Goal: Task Accomplishment & Management: Manage account settings

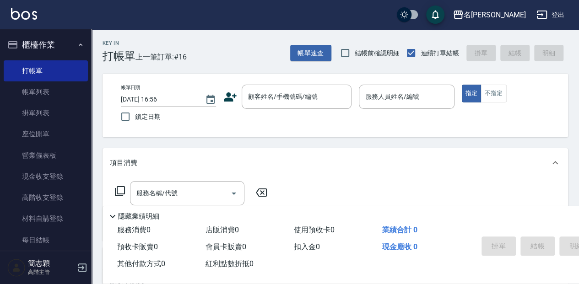
click at [113, 8] on div "名留中和 登出" at bounding box center [289, 14] width 579 height 29
drag, startPoint x: 378, startPoint y: 128, endPoint x: 393, endPoint y: 139, distance: 18.4
click at [190, 191] on input "服務名稱/代號" at bounding box center [180, 193] width 92 height 16
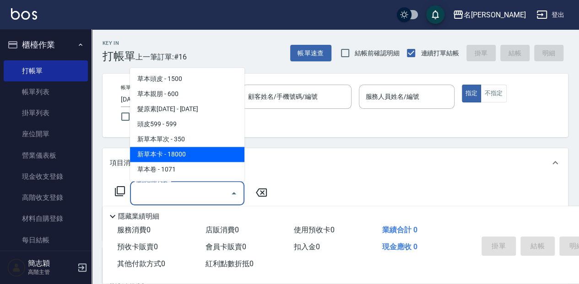
click at [122, 188] on icon at bounding box center [119, 191] width 11 height 11
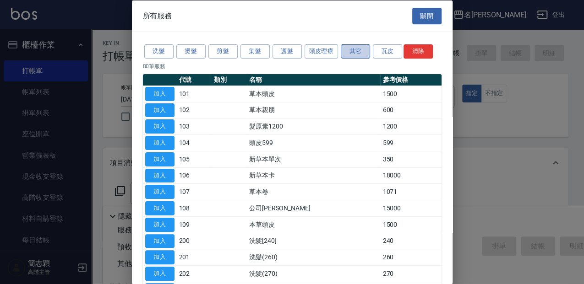
click at [360, 53] on button "其它" at bounding box center [355, 51] width 29 height 14
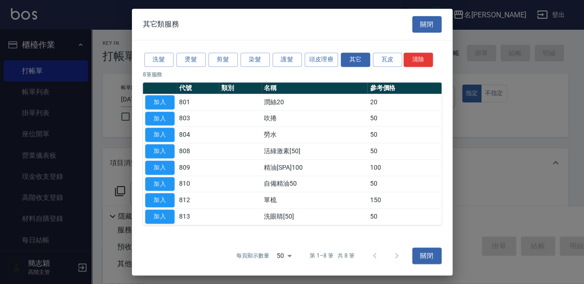
click at [288, 50] on div "洗髮 燙髮 剪髮 染髮 護髮 頭皮理療 其它 瓦皮 清除 8 筆服務 代號 類別 名稱 參考價格 加入 801 潤絲20 20 加入 803 吹捲 50 加入…" at bounding box center [292, 138] width 320 height 196
click at [290, 67] on button "護髮" at bounding box center [286, 60] width 29 height 14
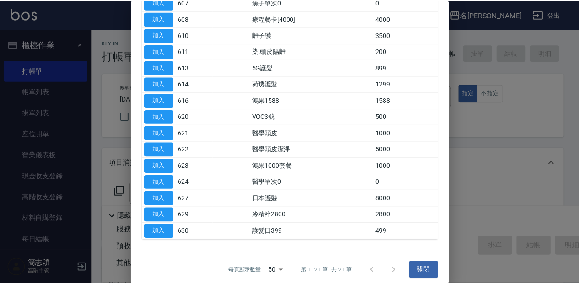
scroll to position [192, 0]
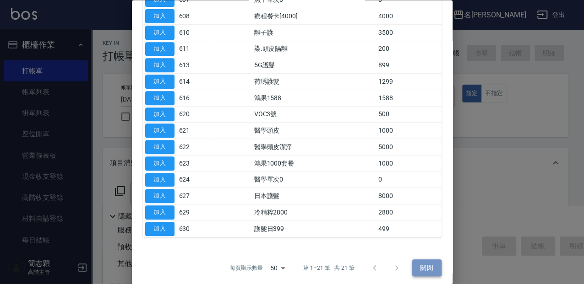
click at [435, 266] on button "關閉" at bounding box center [426, 268] width 29 height 17
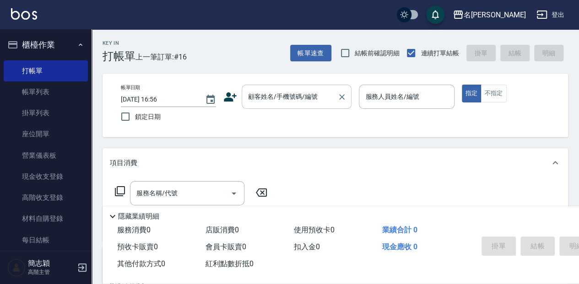
click at [274, 103] on input "顧客姓名/手機號碼/編號" at bounding box center [290, 97] width 88 height 16
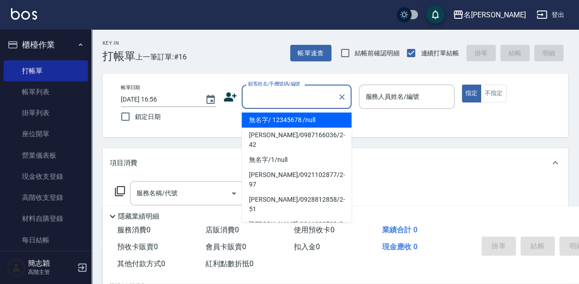
click at [291, 115] on li "無名字/ 12345678 /null" at bounding box center [297, 120] width 110 height 15
type input "無名字/ 12345678 /null"
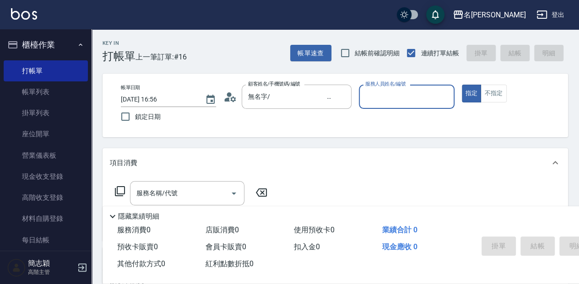
click at [406, 105] on div "服務人員姓名/編號" at bounding box center [406, 97] width 95 height 24
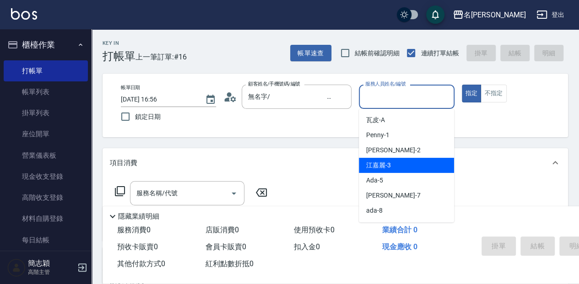
click at [408, 169] on div "江嘉麗 -3" at bounding box center [406, 165] width 95 height 15
type input "江嘉麗-3"
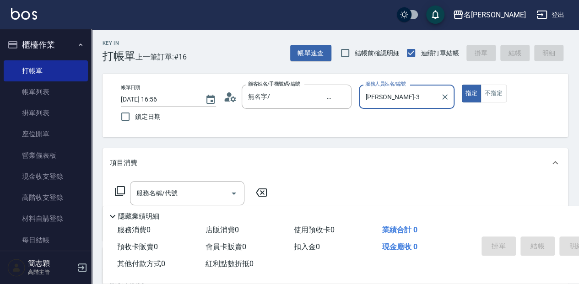
click at [159, 195] on input "服務名稱/代號" at bounding box center [180, 193] width 92 height 16
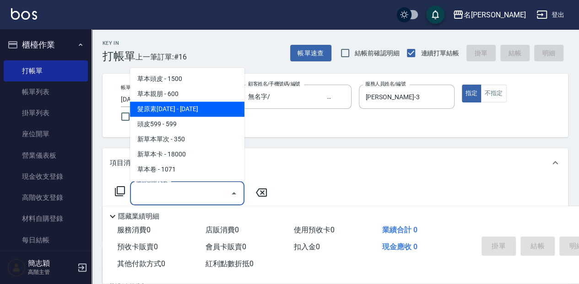
click at [115, 190] on icon at bounding box center [120, 191] width 10 height 10
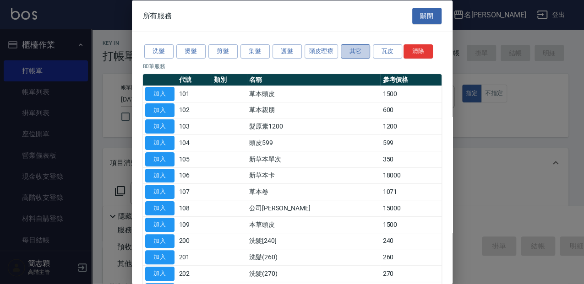
click at [354, 46] on button "其它" at bounding box center [355, 51] width 29 height 14
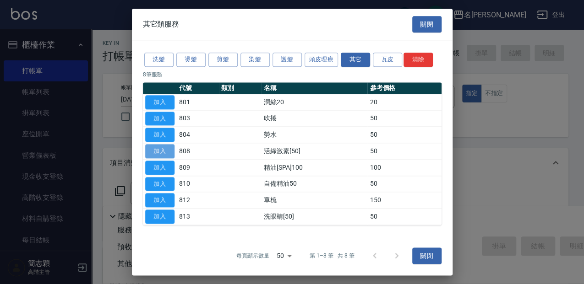
click at [165, 154] on button "加入" at bounding box center [159, 151] width 29 height 14
type input "活綠激素[50](808)"
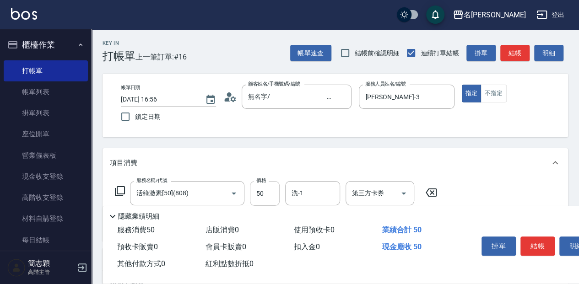
drag, startPoint x: 270, startPoint y: 202, endPoint x: 277, endPoint y: 201, distance: 6.4
click at [270, 202] on input "50" at bounding box center [265, 193] width 30 height 25
type input "100"
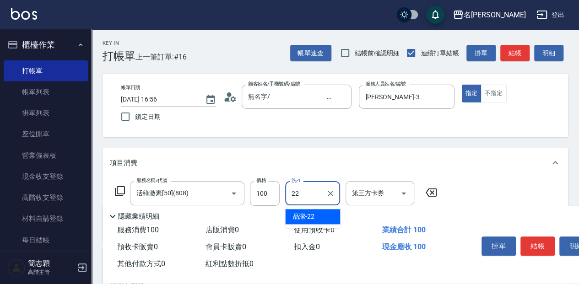
type input "品潔-22"
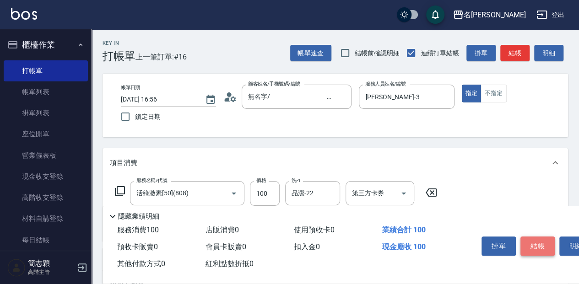
click at [538, 242] on button "結帳" at bounding box center [538, 246] width 34 height 19
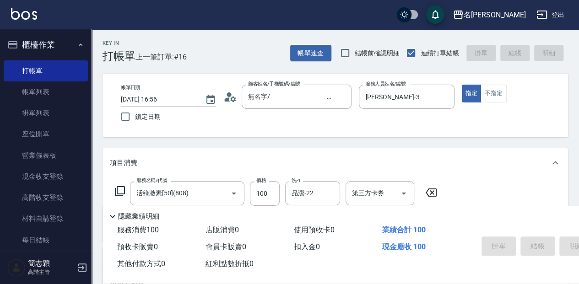
type input "2025/10/06 18:07"
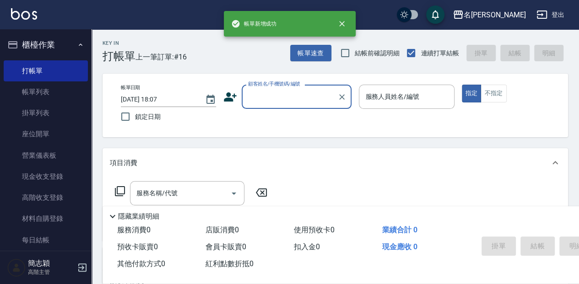
scroll to position [0, 0]
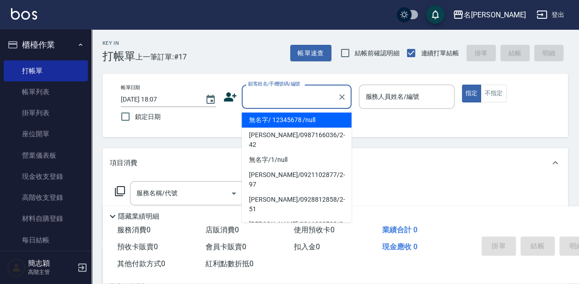
type input "無名字/ 12345678 /null"
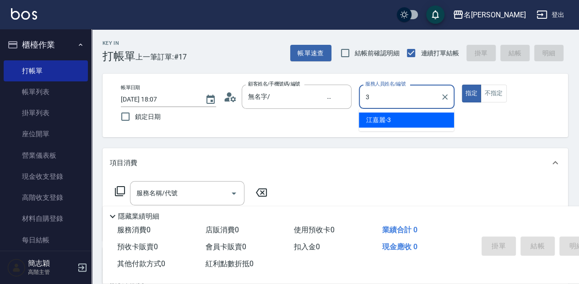
type input "江嘉麗-3"
type button "true"
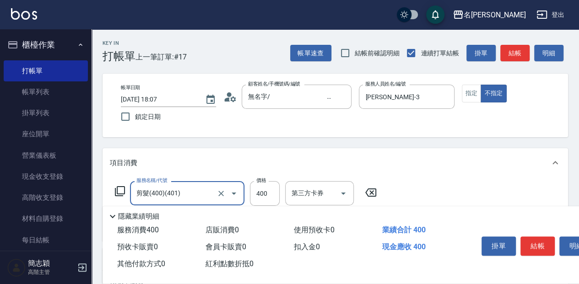
type input "剪髮(400)(401)"
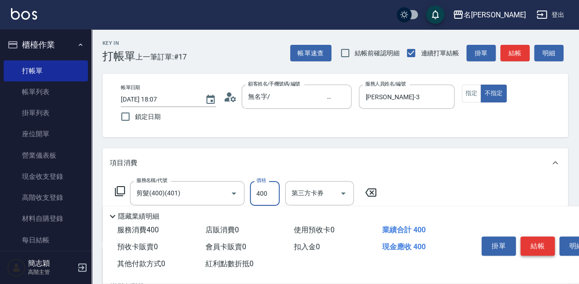
click at [534, 245] on button "結帳" at bounding box center [538, 246] width 34 height 19
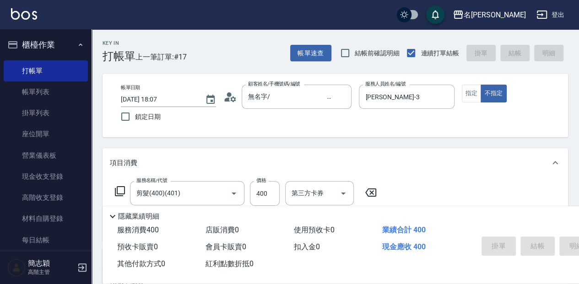
type input "2025/10/06 18:27"
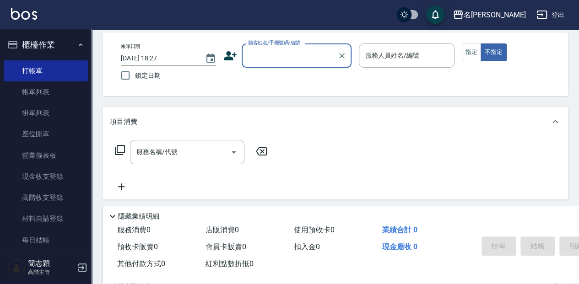
scroll to position [30, 0]
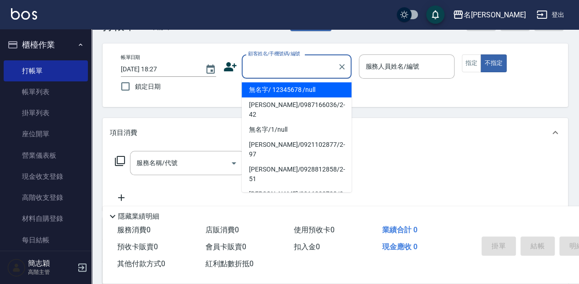
click at [274, 71] on input "顧客姓名/手機號碼/編號" at bounding box center [290, 67] width 88 height 16
click at [272, 91] on li "無名字/ 12345678 /null" at bounding box center [297, 89] width 110 height 15
click at [272, 91] on div "帳單日期 2025/10/06 18:27 鎖定日期 顧客姓名/手機號碼/編號 顧客姓名/手機號碼/編號 服務人員姓名/編號 服務人員姓名/編號 指定 不指定" at bounding box center [336, 75] width 444 height 42
type input "無名字/ 12345678 /null"
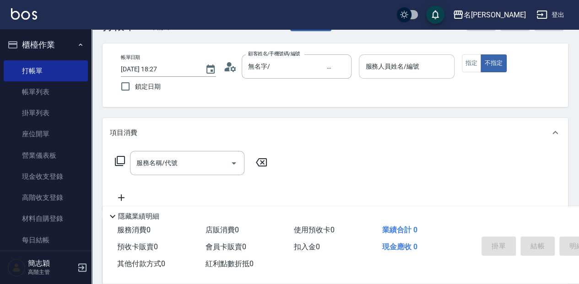
click at [415, 65] on input "服務人員姓名/編號" at bounding box center [406, 67] width 87 height 16
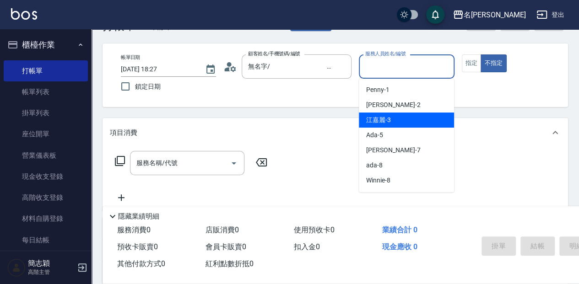
click at [403, 116] on div "江嘉麗 -3" at bounding box center [406, 120] width 95 height 15
type input "江嘉麗-3"
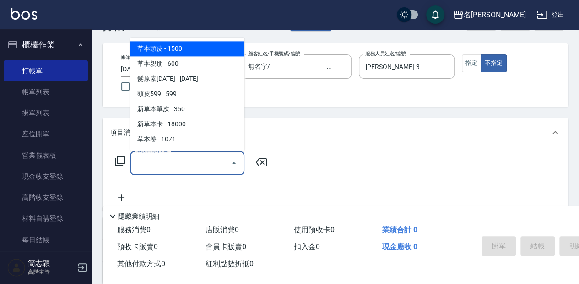
click at [148, 161] on input "服務名稱/代號" at bounding box center [180, 163] width 92 height 16
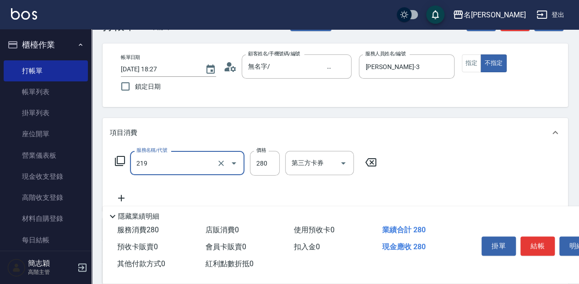
type input "洗髮280(219)"
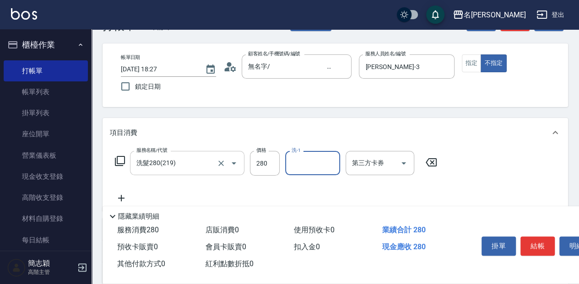
type input "3"
type input "品潔-22"
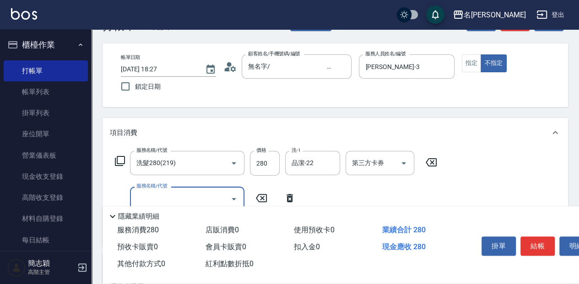
drag, startPoint x: 292, startPoint y: 193, endPoint x: 285, endPoint y: 198, distance: 8.6
click at [290, 194] on icon at bounding box center [289, 198] width 23 height 11
click at [123, 162] on icon at bounding box center [119, 161] width 11 height 11
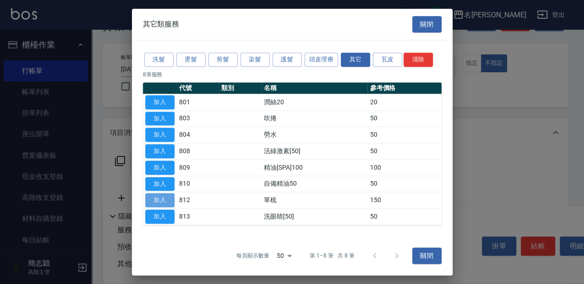
click at [171, 203] on button "加入" at bounding box center [159, 201] width 29 height 14
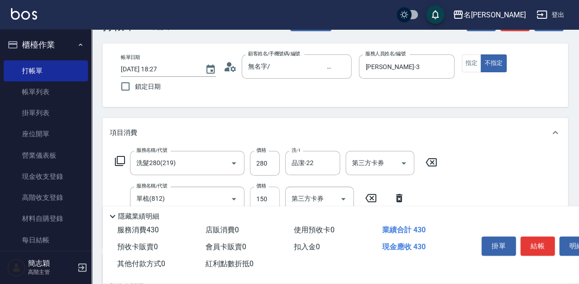
drag, startPoint x: 270, startPoint y: 206, endPoint x: 270, endPoint y: 201, distance: 5.5
click at [270, 206] on div "隱藏業績明細" at bounding box center [382, 214] width 558 height 16
click at [270, 196] on input "150" at bounding box center [265, 199] width 30 height 25
type input "100"
click at [542, 253] on button "結帳" at bounding box center [538, 246] width 34 height 19
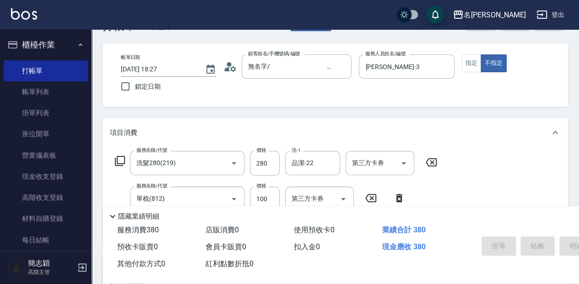
type input "2025/10/06 18:29"
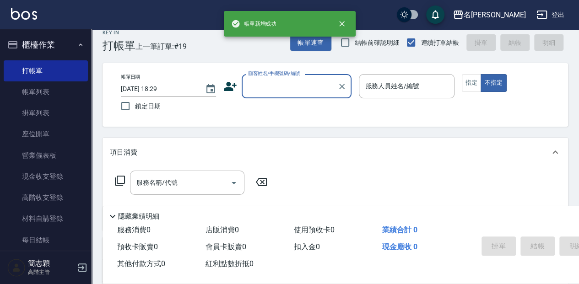
scroll to position [0, 0]
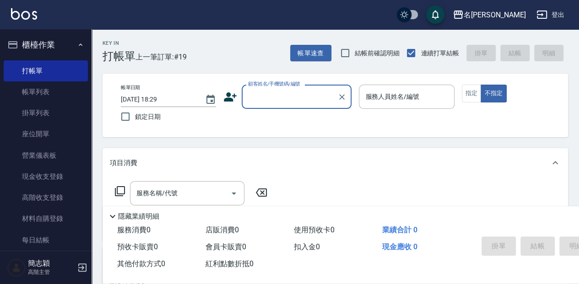
click at [297, 102] on input "顧客姓名/手機號碼/編號" at bounding box center [290, 97] width 88 height 16
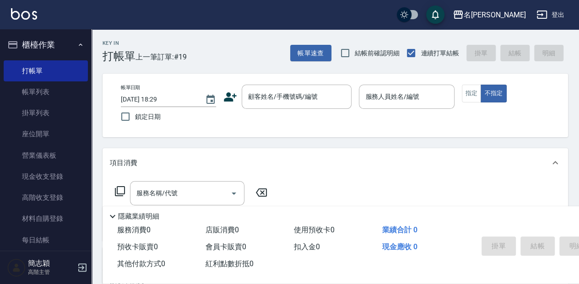
click at [176, 152] on div "項目消費" at bounding box center [336, 162] width 466 height 29
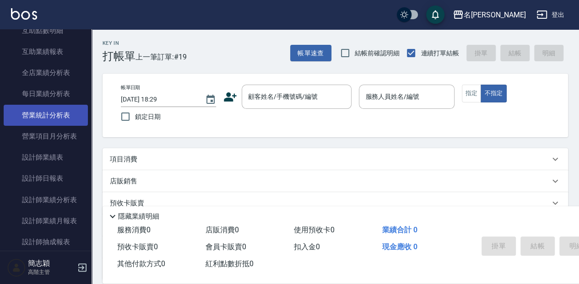
scroll to position [519, 0]
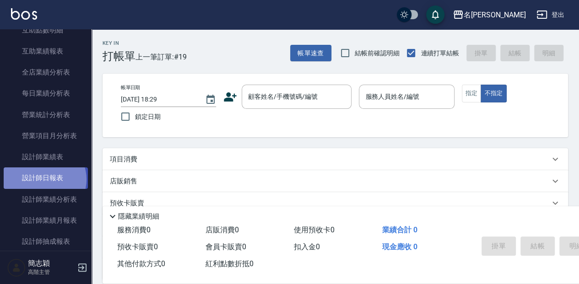
click at [45, 179] on link "設計師日報表" at bounding box center [46, 178] width 84 height 21
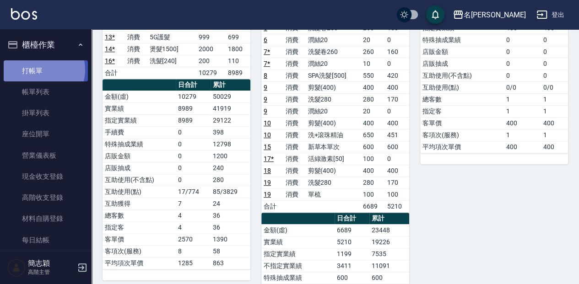
click at [40, 70] on link "打帳單" at bounding box center [46, 70] width 84 height 21
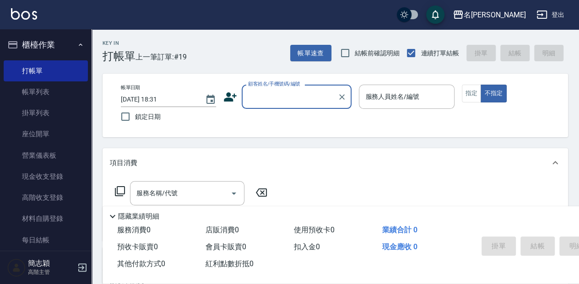
click at [267, 101] on input "顧客姓名/手機號碼/編號" at bounding box center [290, 97] width 88 height 16
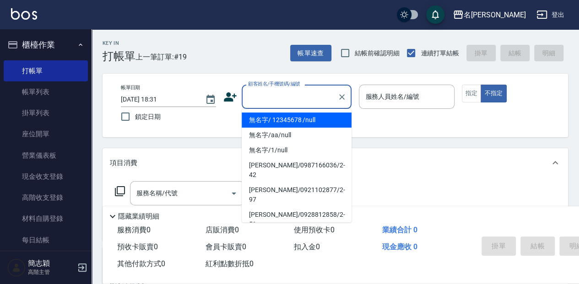
click at [265, 118] on li "無名字/ 12345678 /null" at bounding box center [297, 120] width 110 height 15
type input "無名字/ 12345678 /null"
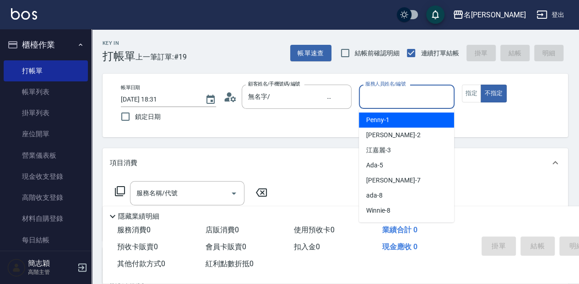
drag, startPoint x: 385, startPoint y: 102, endPoint x: 356, endPoint y: 130, distance: 40.1
click at [385, 103] on input "服務人員姓名/編號" at bounding box center [406, 97] width 87 height 16
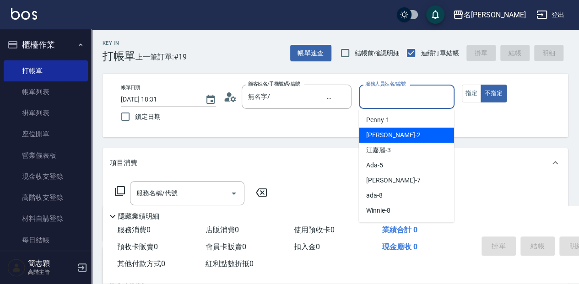
click at [373, 134] on span "Julie -2" at bounding box center [393, 135] width 54 height 10
type input "Julie-2"
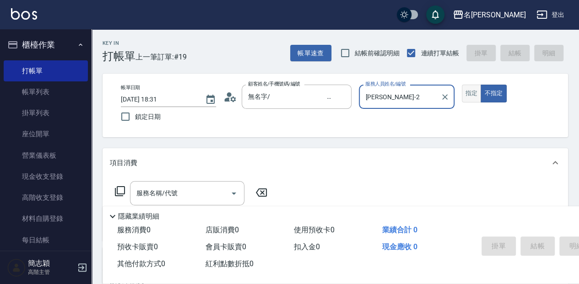
click at [466, 91] on button "指定" at bounding box center [472, 94] width 20 height 18
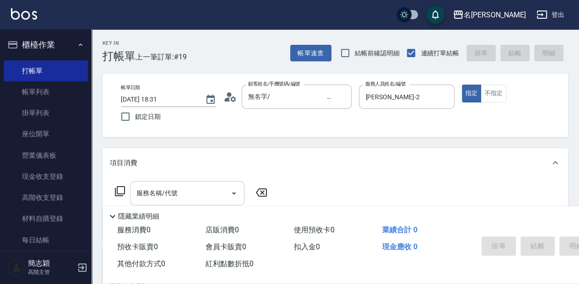
click at [193, 182] on div "服務名稱/代號" at bounding box center [187, 193] width 114 height 24
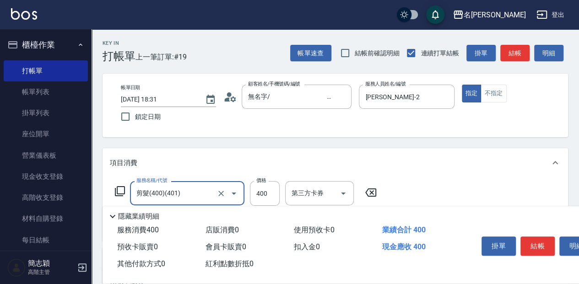
type input "剪髮(400)(401)"
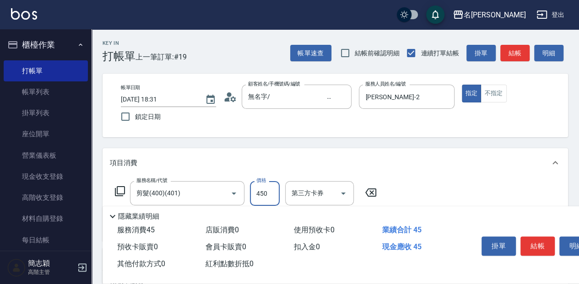
type input "450"
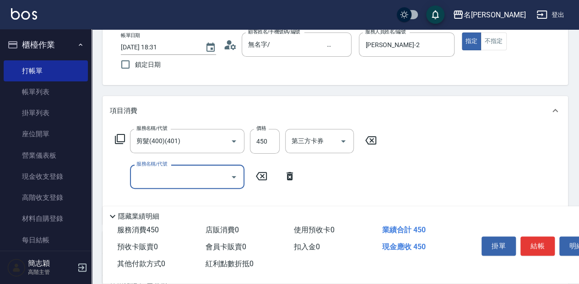
scroll to position [61, 0]
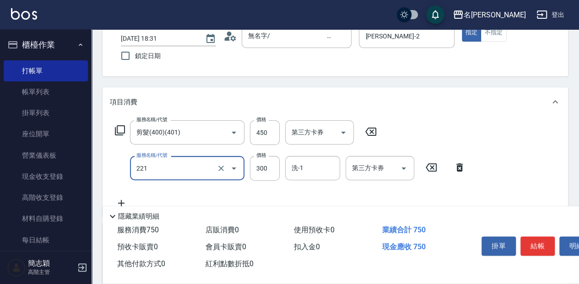
type input "洗髮300(221)"
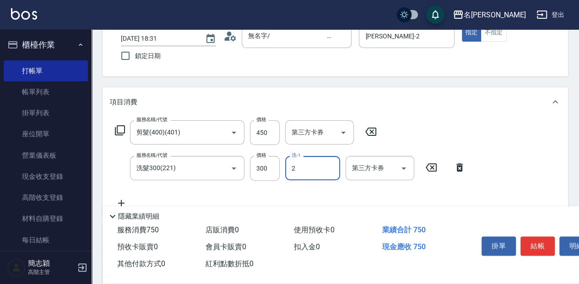
type input "Julie-2"
click at [549, 253] on div "掛單 結帳 明細" at bounding box center [537, 247] width 119 height 29
click at [548, 250] on button "結帳" at bounding box center [538, 246] width 34 height 19
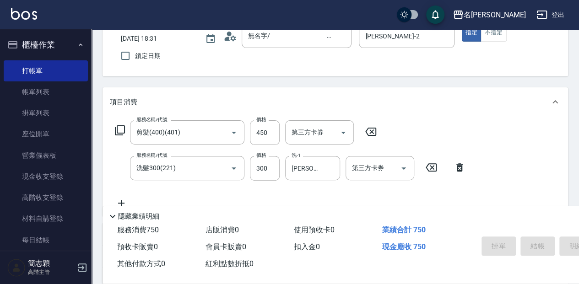
type input "2025/10/06 18:32"
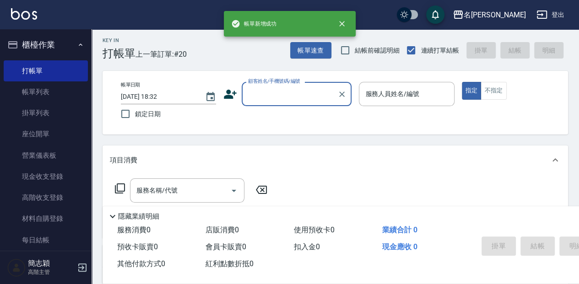
scroll to position [0, 0]
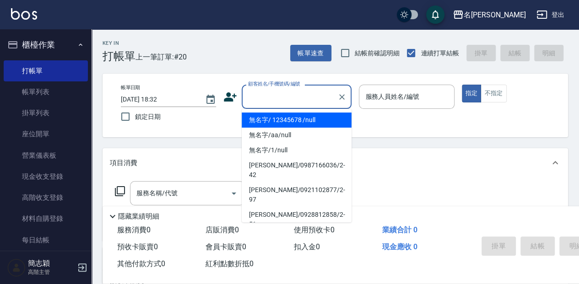
type input "無名字/ 12345678 /null"
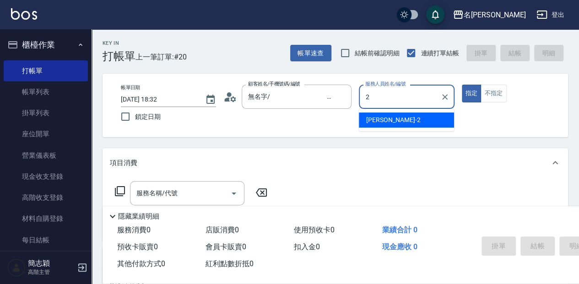
type input "Julie-2"
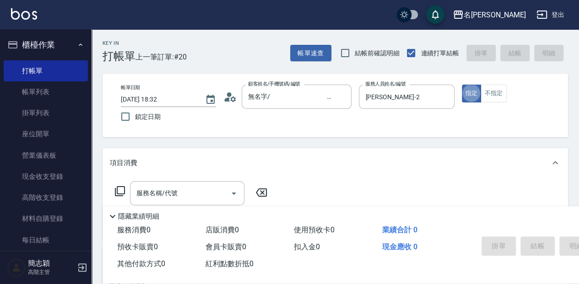
type button "true"
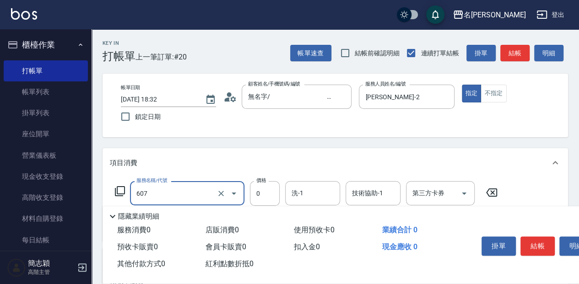
type input "魚子單次0(607)"
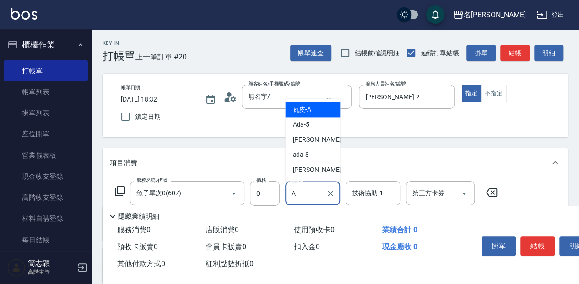
type input "瓦皮-A"
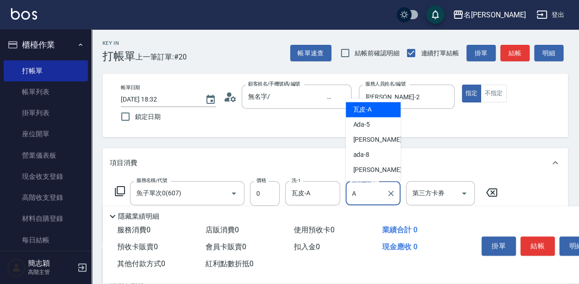
type input "瓦皮-A"
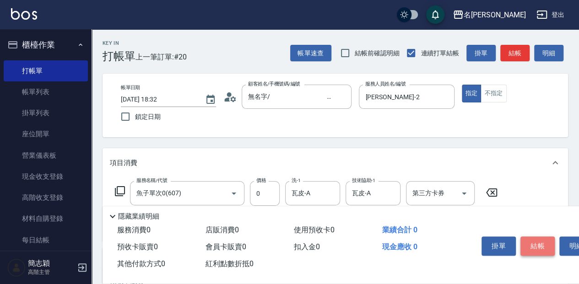
click at [543, 238] on button "結帳" at bounding box center [538, 246] width 34 height 19
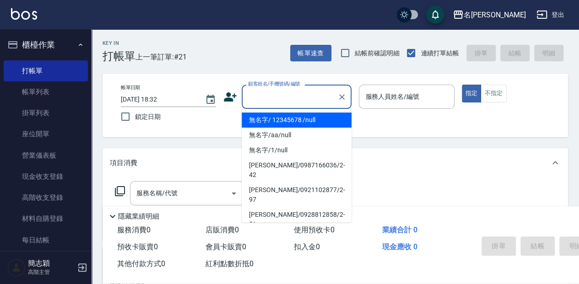
type input "無名字/ 12345678 /null"
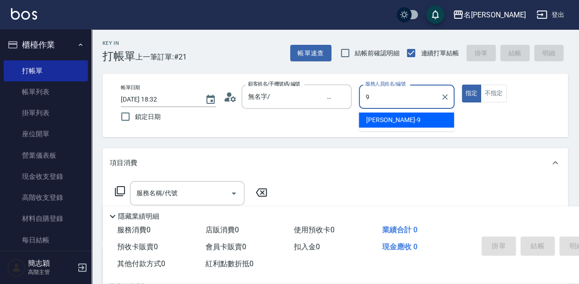
type input "Anna-9"
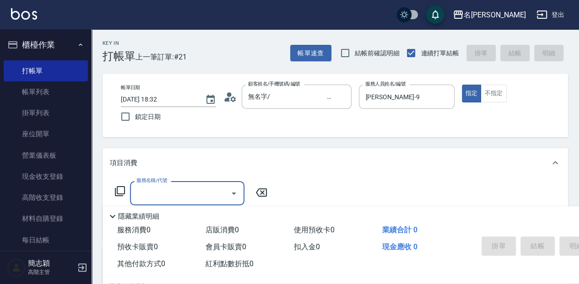
click at [118, 189] on icon at bounding box center [119, 191] width 11 height 11
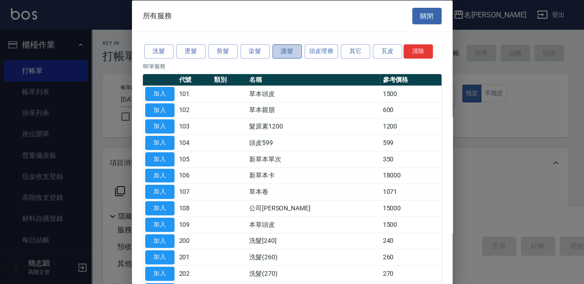
click at [296, 53] on button "護髮" at bounding box center [286, 51] width 29 height 14
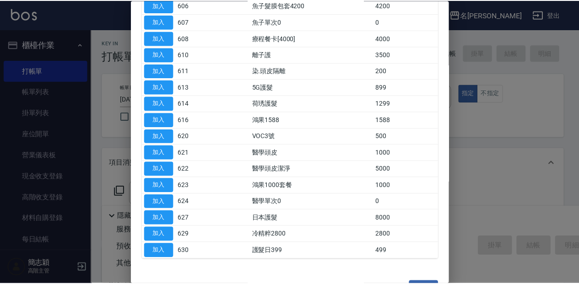
scroll to position [183, 0]
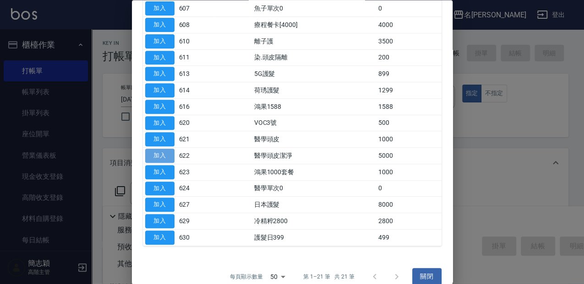
click at [173, 156] on button "加入" at bounding box center [159, 156] width 29 height 14
type input "醫學頭皮潔淨(622)"
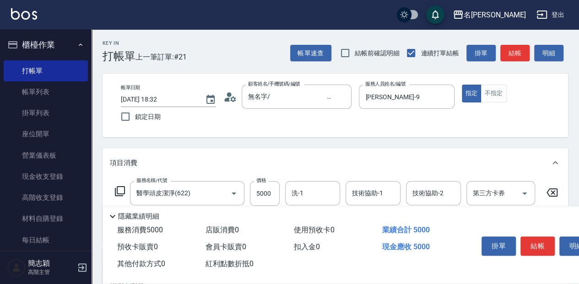
click at [557, 193] on icon at bounding box center [552, 193] width 11 height 8
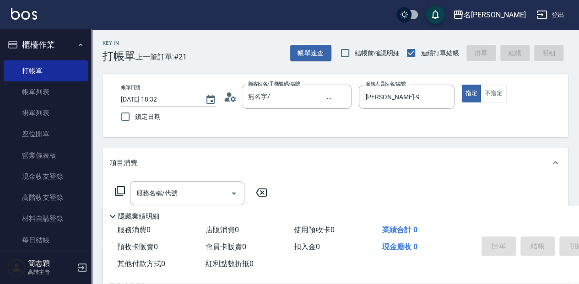
click at [119, 189] on icon at bounding box center [119, 191] width 11 height 11
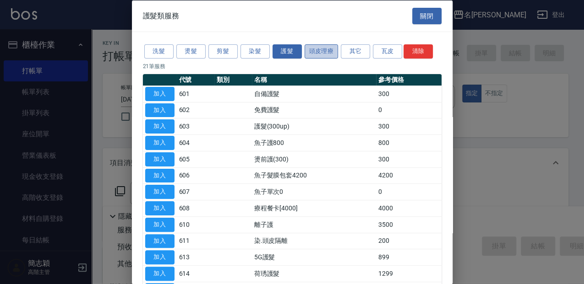
click at [328, 46] on button "頭皮理療" at bounding box center [321, 51] width 34 height 14
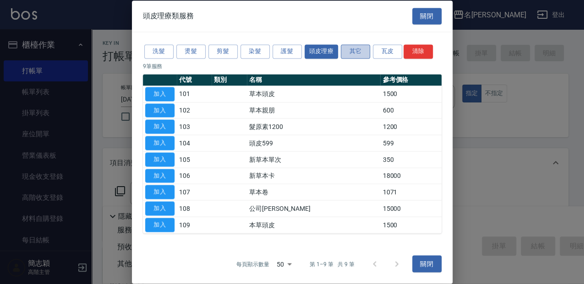
click at [364, 56] on button "其它" at bounding box center [355, 51] width 29 height 14
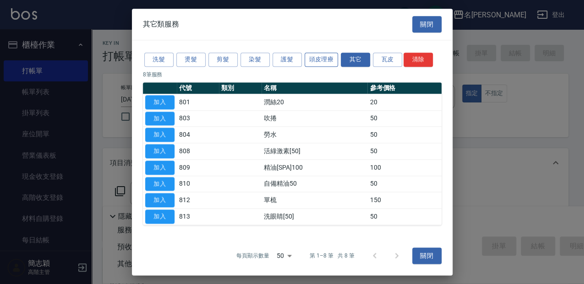
click at [328, 57] on button "頭皮理療" at bounding box center [321, 60] width 34 height 14
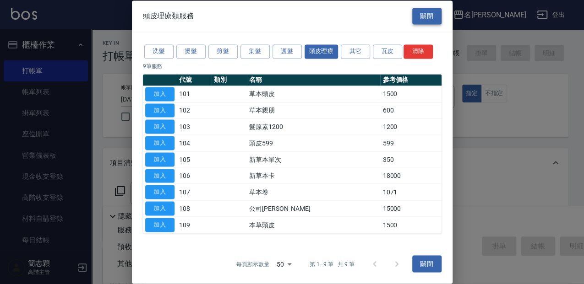
click at [422, 11] on button "關閉" at bounding box center [426, 16] width 29 height 17
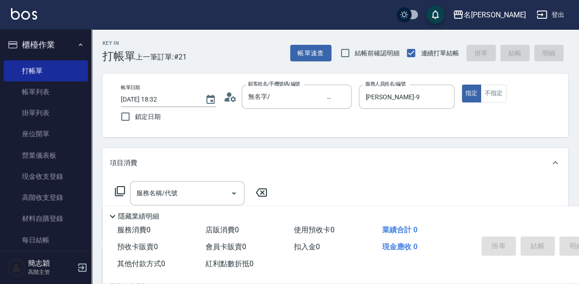
click at [197, 203] on div "Key In 打帳單 上一筆訂單:#21 帳單速查 結帳前確認明細 連續打單結帳 掛單 結帳 明細 帳單日期 2025/10/06 18:32 鎖定日期 顧客…" at bounding box center [336, 238] width 488 height 418
click at [200, 196] on input "服務名稱/代號" at bounding box center [180, 193] width 92 height 16
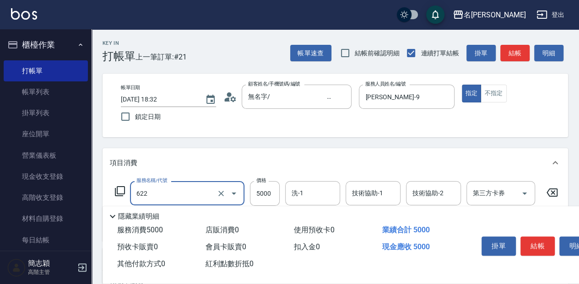
type input "醫學頭皮潔淨(622)"
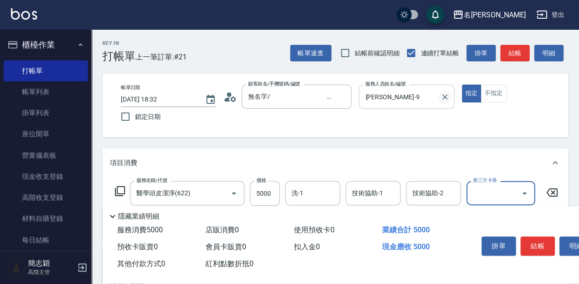
click at [443, 98] on icon "Clear" at bounding box center [444, 96] width 5 height 5
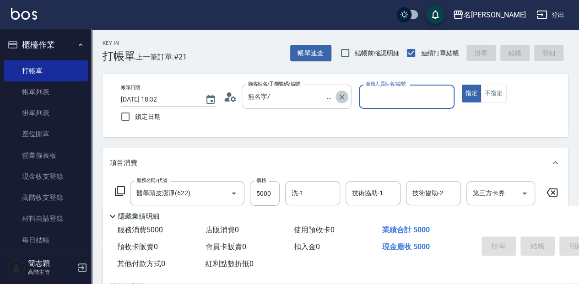
click at [340, 99] on icon "Clear" at bounding box center [341, 96] width 9 height 9
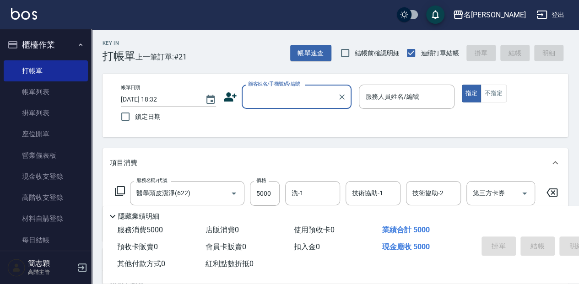
scroll to position [0, 0]
click at [558, 193] on icon at bounding box center [552, 192] width 23 height 11
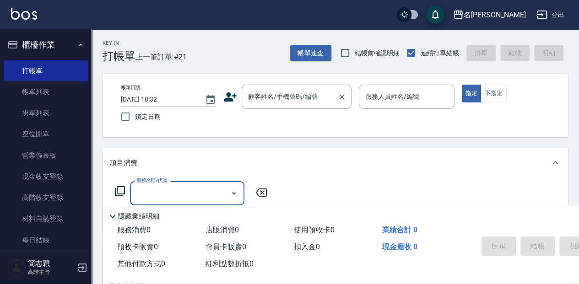
click at [273, 99] on input "顧客姓名/手機號碼/編號" at bounding box center [290, 97] width 88 height 16
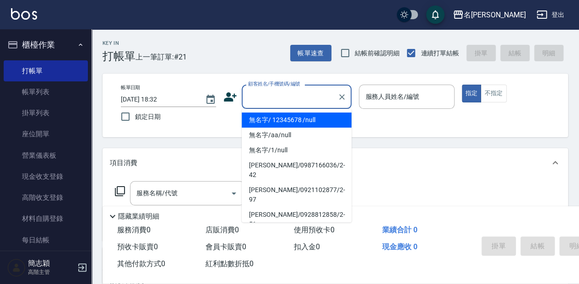
click at [280, 119] on li "無名字/ 12345678 /null" at bounding box center [297, 120] width 110 height 15
type input "無名字/ 12345678 /null"
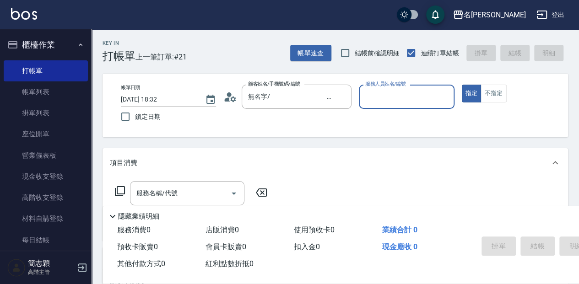
click at [368, 96] on input "服務人員姓名/編號" at bounding box center [406, 97] width 87 height 16
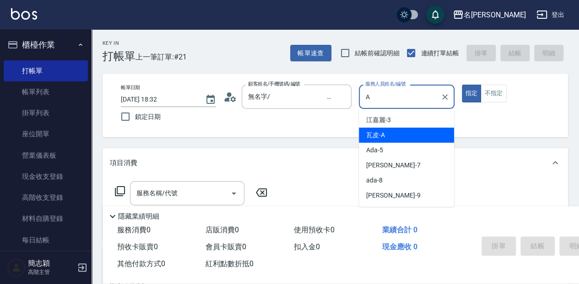
type input "瓦皮-A"
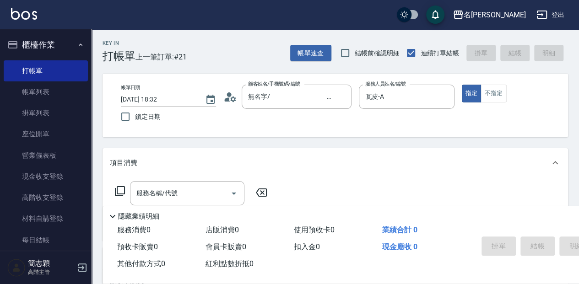
click at [137, 215] on p "隱藏業績明細" at bounding box center [138, 217] width 41 height 10
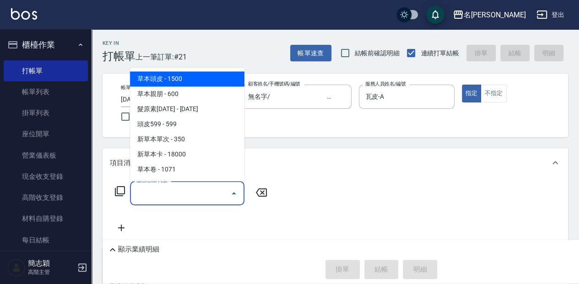
click at [148, 191] on input "服務名稱/代號" at bounding box center [180, 193] width 92 height 16
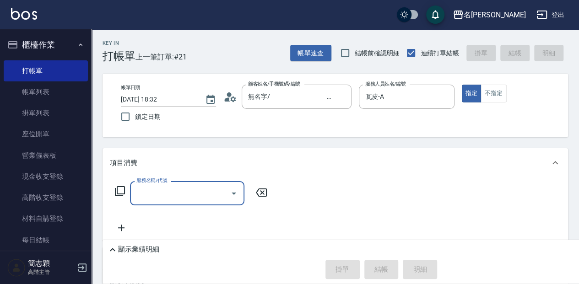
click at [185, 196] on input "服務名稱/代號" at bounding box center [180, 193] width 92 height 16
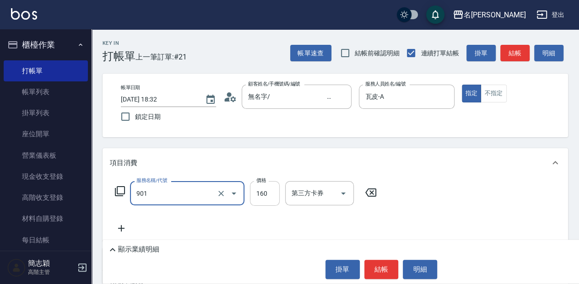
type input "修手(901)"
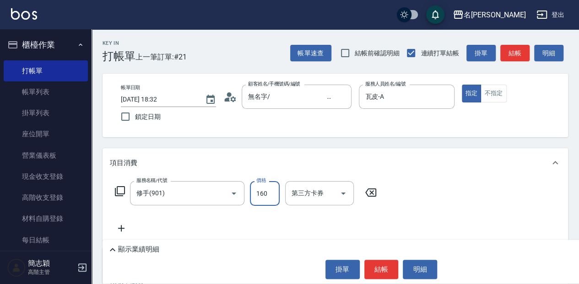
click at [260, 191] on input "160" at bounding box center [265, 193] width 30 height 25
type input "1600"
click at [378, 270] on button "結帳" at bounding box center [381, 269] width 34 height 19
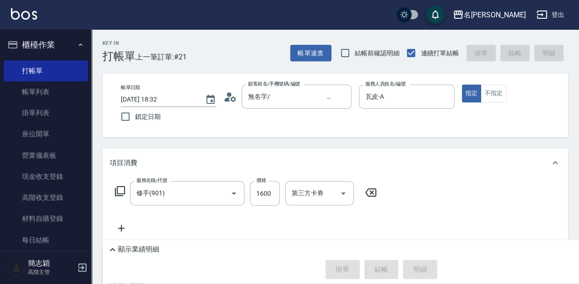
type input "2025/10/06 18:43"
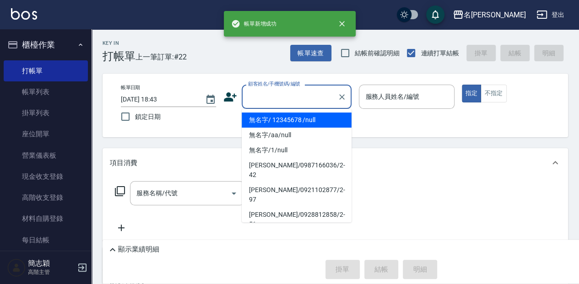
click at [256, 96] on input "顧客姓名/手機號碼/編號" at bounding box center [290, 97] width 88 height 16
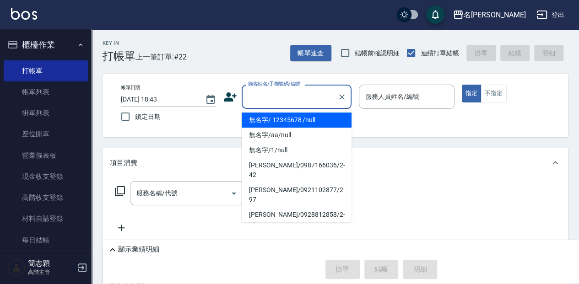
click at [263, 117] on li "無名字/ 12345678 /null" at bounding box center [297, 120] width 110 height 15
type input "無名字/ 12345678 /null"
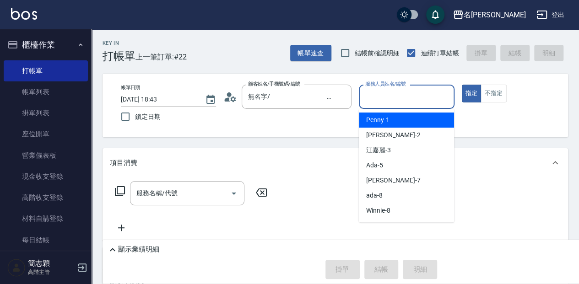
click at [377, 98] on input "服務人員姓名/編號" at bounding box center [406, 97] width 87 height 16
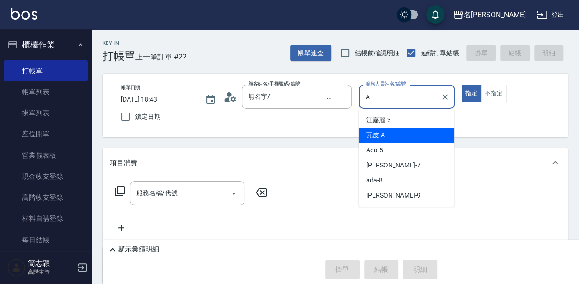
type input "瓦皮-A"
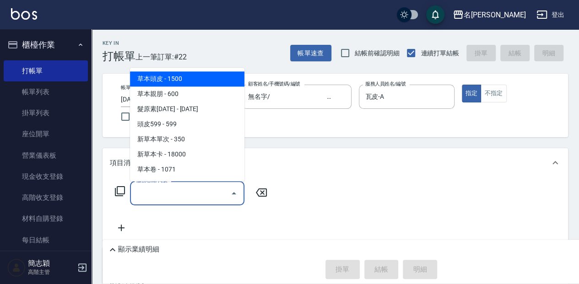
click at [150, 199] on input "服務名稱/代號" at bounding box center [180, 193] width 92 height 16
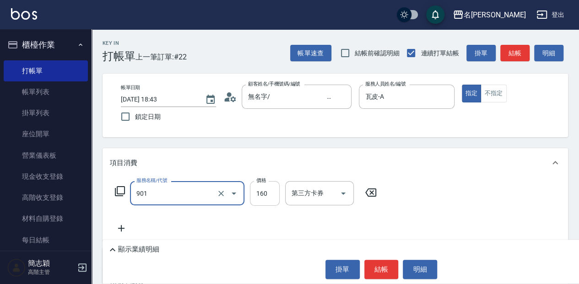
type input "修手(901)"
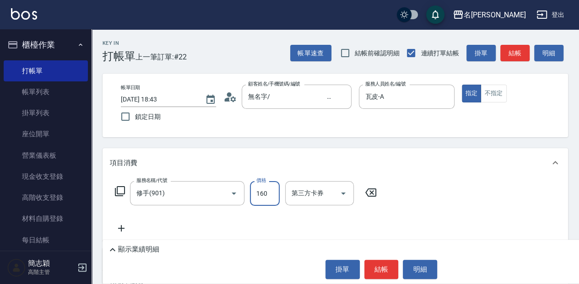
click at [264, 192] on input "160" at bounding box center [265, 193] width 30 height 25
type input "1000"
drag, startPoint x: 380, startPoint y: 273, endPoint x: 378, endPoint y: 267, distance: 6.0
click at [380, 272] on button "結帳" at bounding box center [381, 269] width 34 height 19
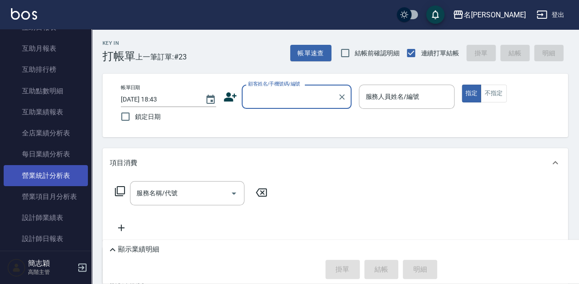
scroll to position [488, 0]
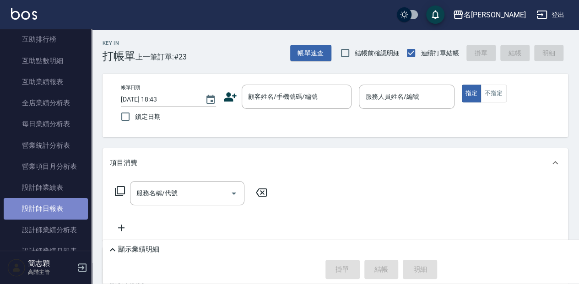
click at [58, 213] on link "設計師日報表" at bounding box center [46, 208] width 84 height 21
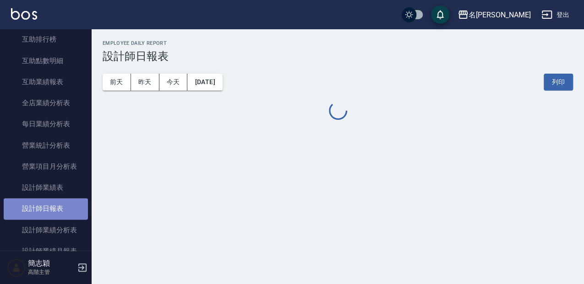
click at [58, 213] on link "設計師日報表" at bounding box center [46, 208] width 84 height 21
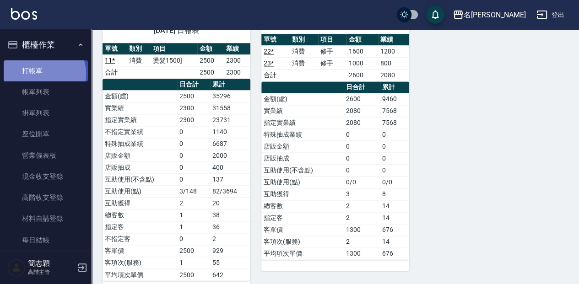
click at [41, 74] on link "打帳單" at bounding box center [46, 70] width 84 height 21
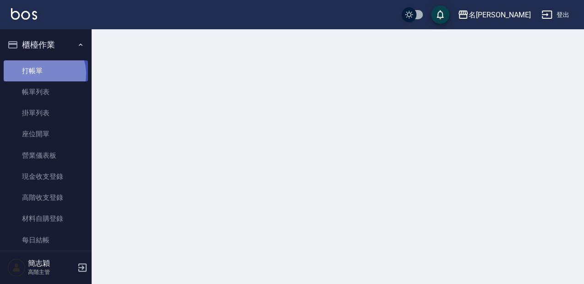
click at [41, 74] on link "打帳單" at bounding box center [46, 70] width 84 height 21
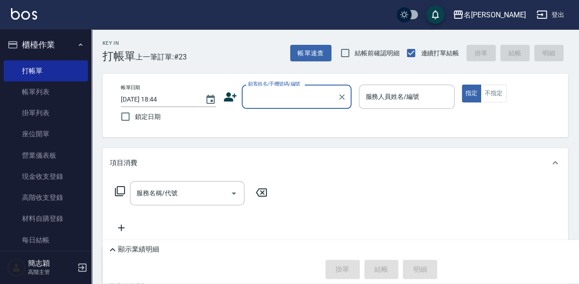
click at [284, 101] on input "顧客姓名/手機號碼/編號" at bounding box center [290, 97] width 88 height 16
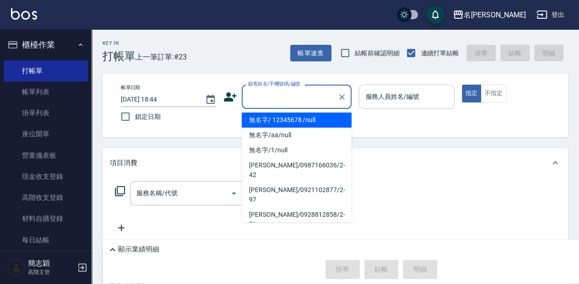
drag, startPoint x: 290, startPoint y: 118, endPoint x: 443, endPoint y: 94, distance: 154.8
click at [290, 119] on li "無名字/ 12345678 /null" at bounding box center [297, 120] width 110 height 15
type input "無名字/ 12345678 /null"
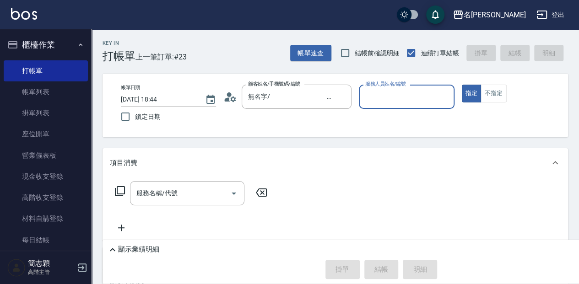
click at [418, 100] on input "服務人員姓名/編號" at bounding box center [406, 97] width 87 height 16
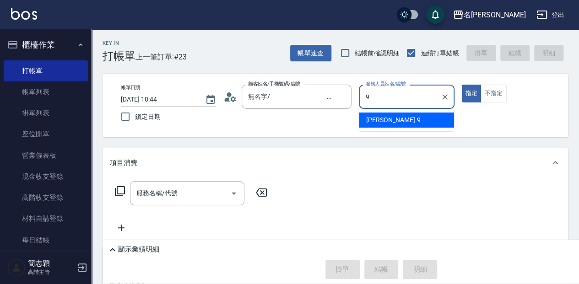
type input "Anna-9"
type button "true"
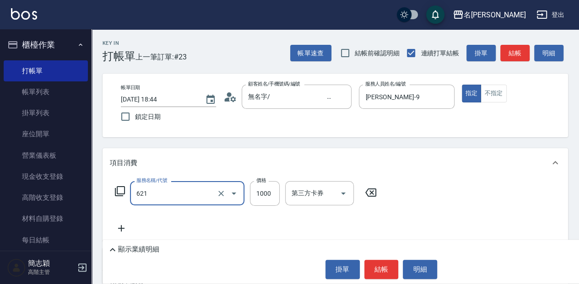
type input "醫學頭皮(621)"
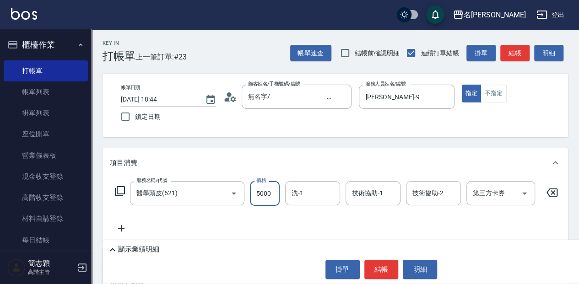
type input "5000"
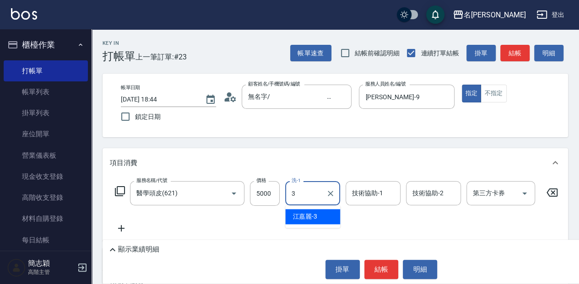
type input "江嘉麗-3"
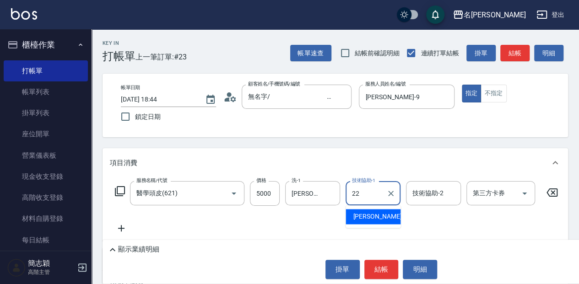
type input "品潔-22"
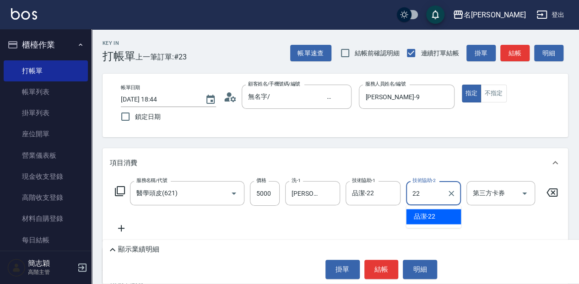
type input "品潔-22"
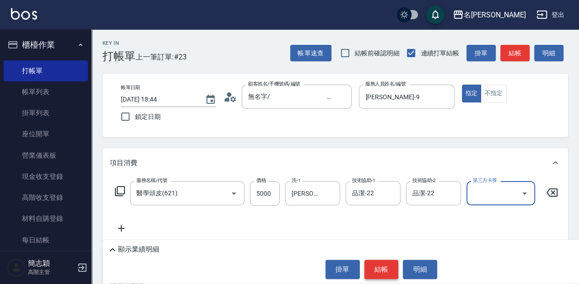
click at [376, 268] on button "結帳" at bounding box center [381, 269] width 34 height 19
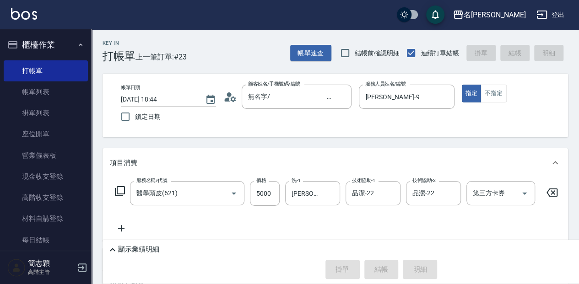
type input "2025/10/06 18:58"
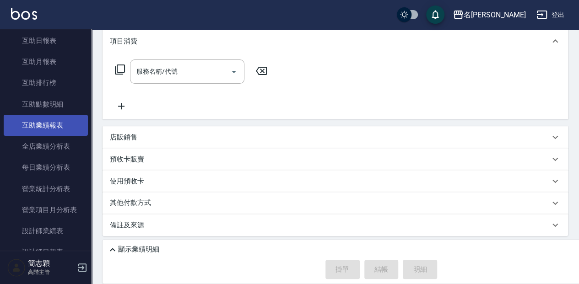
scroll to position [458, 0]
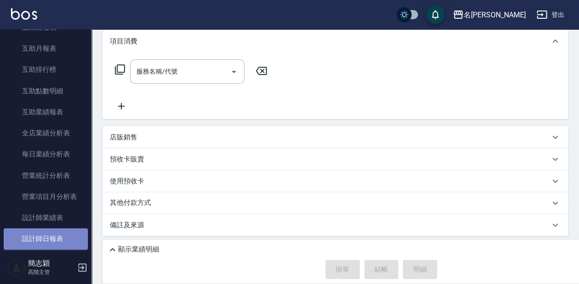
click at [53, 239] on link "設計師日報表" at bounding box center [46, 238] width 84 height 21
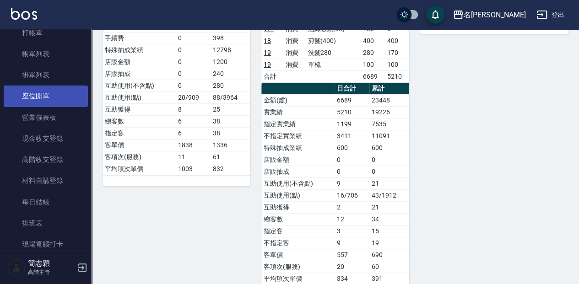
scroll to position [30, 0]
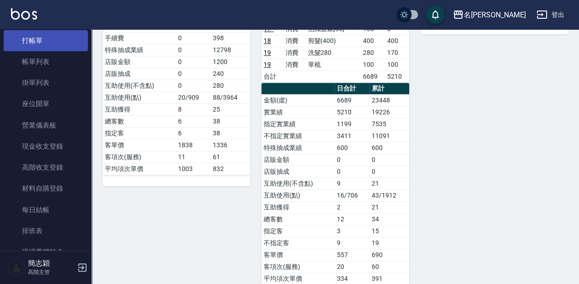
click at [66, 43] on link "打帳單" at bounding box center [46, 40] width 84 height 21
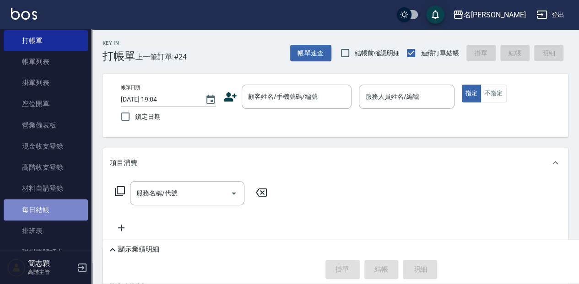
click at [71, 212] on link "每日結帳" at bounding box center [46, 210] width 84 height 21
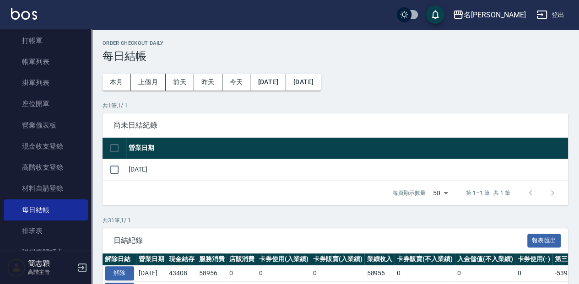
click at [125, 168] on td at bounding box center [115, 170] width 24 height 22
click at [113, 168] on input "checkbox" at bounding box center [114, 169] width 19 height 19
checkbox input "true"
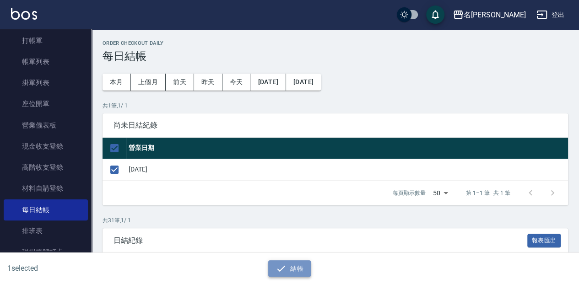
click at [294, 269] on button "結帳" at bounding box center [289, 269] width 43 height 17
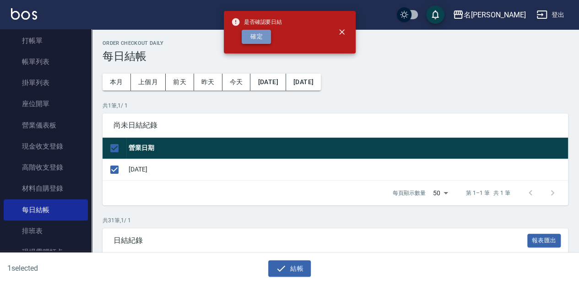
click at [251, 38] on button "確定" at bounding box center [256, 37] width 29 height 14
checkbox input "false"
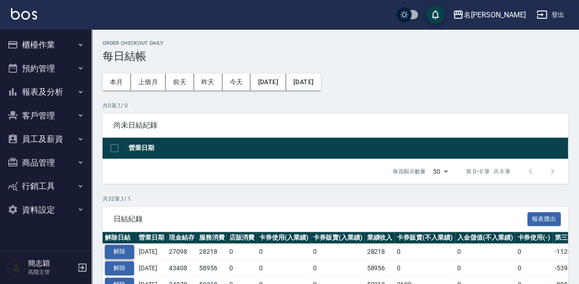
click at [112, 249] on button "解除" at bounding box center [119, 252] width 29 height 14
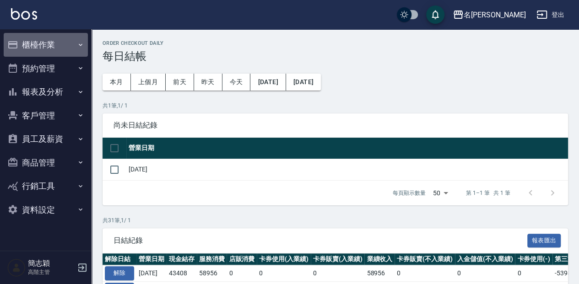
drag, startPoint x: 0, startPoint y: 0, endPoint x: 51, endPoint y: 45, distance: 68.1
click at [51, 45] on button "櫃檯作業" at bounding box center [46, 45] width 84 height 24
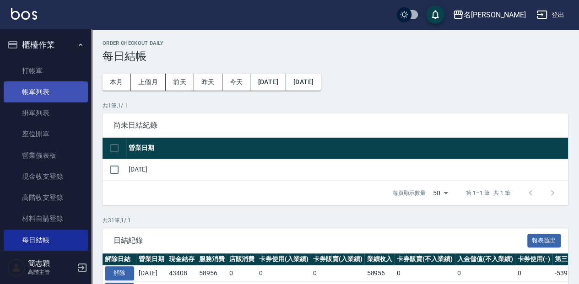
click at [55, 88] on link "帳單列表" at bounding box center [46, 91] width 84 height 21
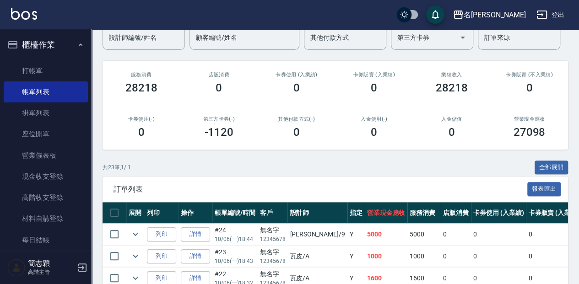
scroll to position [92, 0]
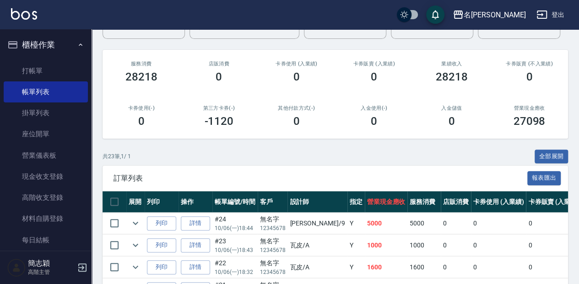
click at [191, 216] on td "詳情" at bounding box center [196, 224] width 34 height 22
click at [196, 222] on link "詳情" at bounding box center [195, 224] width 29 height 14
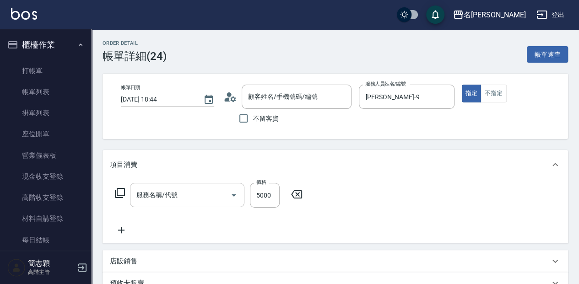
type input "2025/10/06 18:44"
type input "Anna-9"
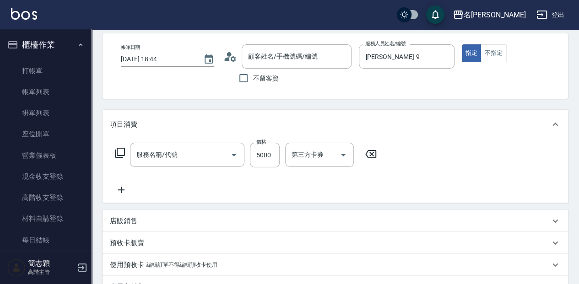
type input "醫學頭皮(621)"
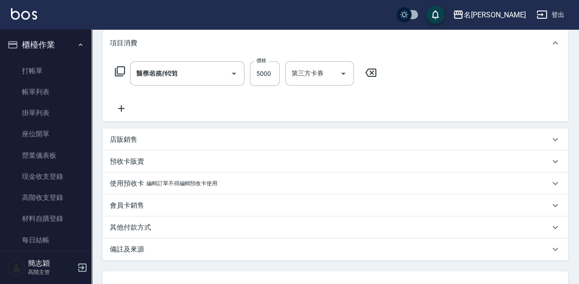
type input "無名字/ 12345678 /null"
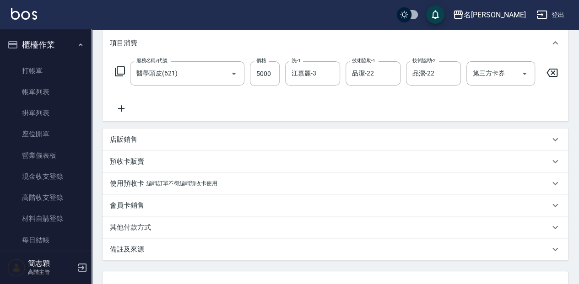
click at [161, 230] on div "其他付款方式" at bounding box center [330, 228] width 440 height 10
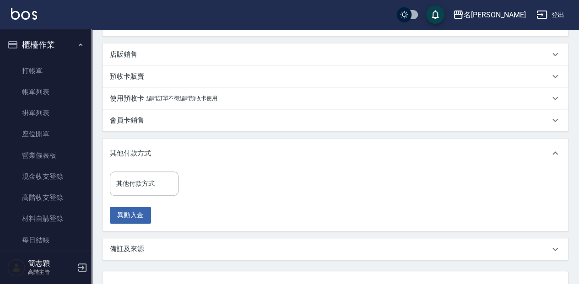
scroll to position [213, 0]
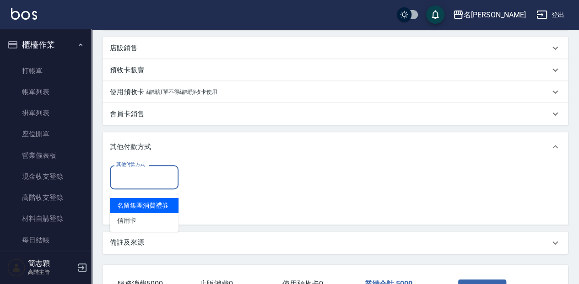
click at [157, 185] on input "其他付款方式" at bounding box center [144, 177] width 60 height 16
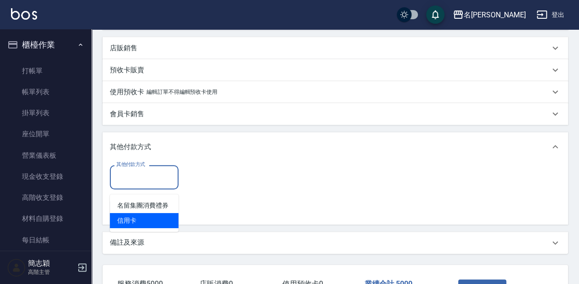
drag, startPoint x: 171, startPoint y: 220, endPoint x: 186, endPoint y: 207, distance: 19.5
click at [173, 218] on span "信用卡" at bounding box center [144, 220] width 69 height 15
type input "信用卡"
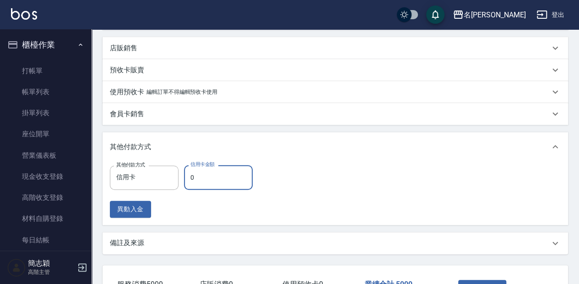
click at [216, 181] on input "0" at bounding box center [218, 177] width 69 height 25
type input "5000"
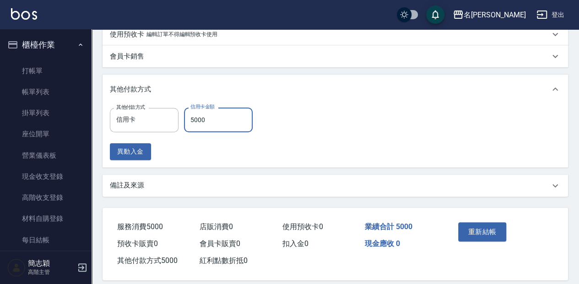
scroll to position [286, 0]
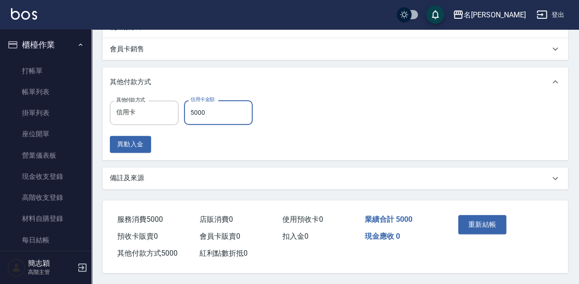
click at [467, 216] on button "重新結帳" at bounding box center [482, 224] width 49 height 19
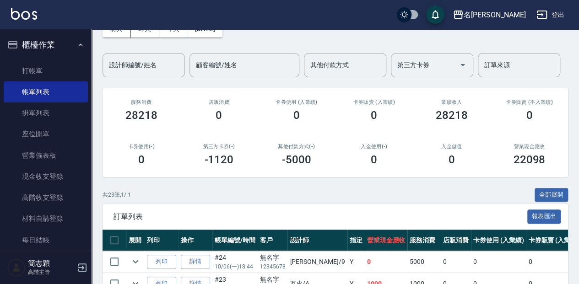
scroll to position [92, 0]
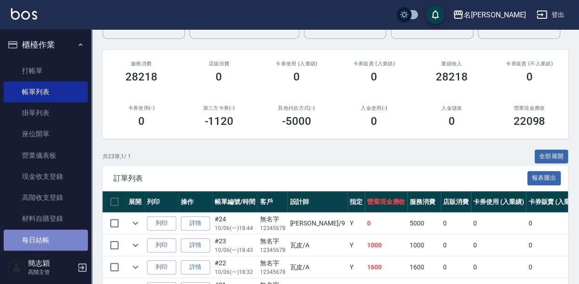
click at [76, 237] on link "每日結帳" at bounding box center [46, 240] width 84 height 21
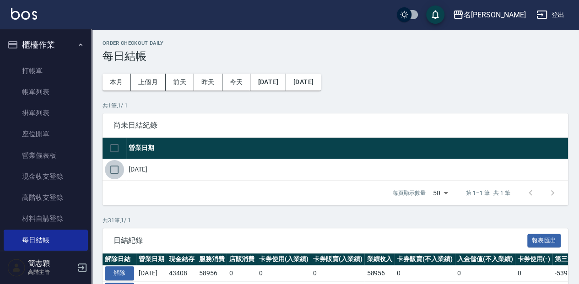
click at [113, 164] on input "checkbox" at bounding box center [114, 169] width 19 height 19
checkbox input "true"
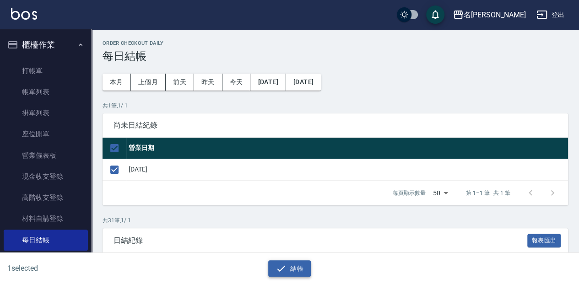
drag, startPoint x: 292, startPoint y: 266, endPoint x: 293, endPoint y: 255, distance: 11.0
click at [292, 264] on button "結帳" at bounding box center [289, 269] width 43 height 17
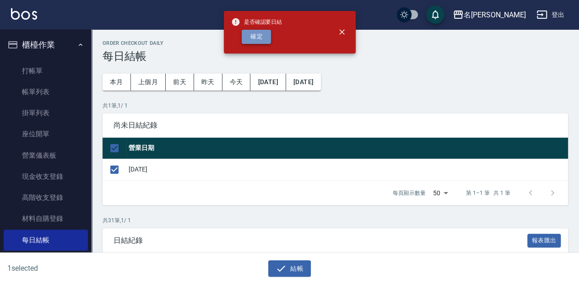
click at [258, 36] on button "確定" at bounding box center [256, 37] width 29 height 14
checkbox input "false"
